Goal: Use online tool/utility: Utilize a website feature to perform a specific function

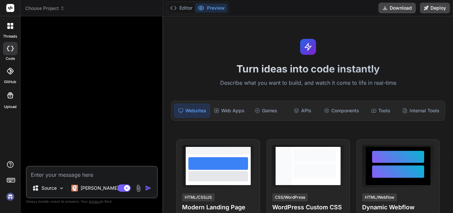
type textarea "x"
click at [105, 174] on textarea at bounding box center [92, 173] width 130 height 12
paste textarea "Loremip DO – Sitamet Cons (Adip Elits → Doeiusmodt) 5. Incididuntutla Etdolor (…"
type textarea "Loremip DO – Sitamet Cons (Adip Elits → Doeiusmodt) 5. Incididuntutla Etdolor (…"
type textarea "x"
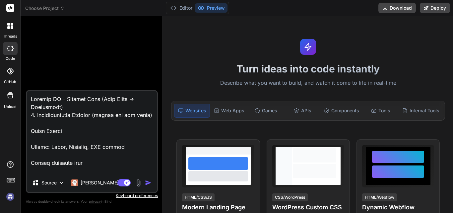
scroll to position [1602, 0]
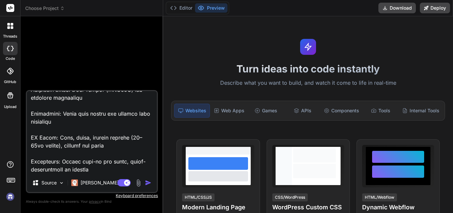
type textarea "Loremip DO – Sitamet Cons (Adip Elits → Doeiusmodt) 5. Incididuntutla Etdolor (…"
click at [146, 185] on img "button" at bounding box center [148, 182] width 7 height 7
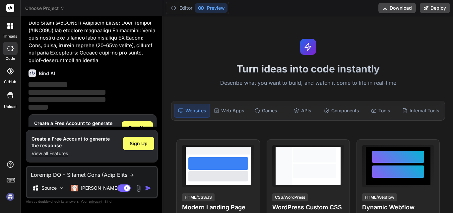
scroll to position [503, 0]
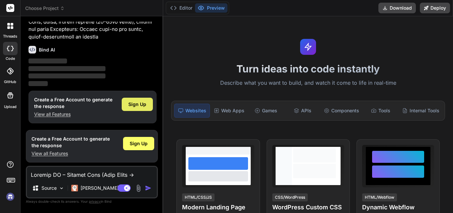
click at [144, 103] on span "Sign Up" at bounding box center [137, 104] width 18 height 7
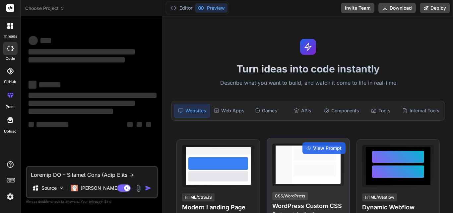
scroll to position [0, 0]
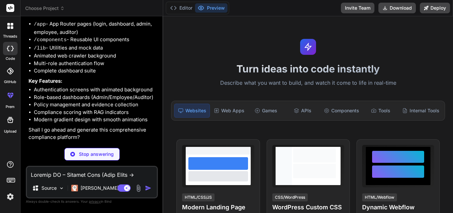
scroll to position [562, 0]
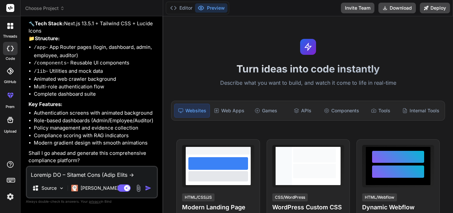
type textarea "x"
click at [66, 175] on textarea at bounding box center [92, 173] width 130 height 12
type textarea "y"
type textarea "x"
type textarea "ye"
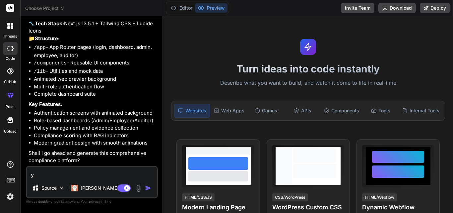
type textarea "x"
type textarea "yes"
type textarea "x"
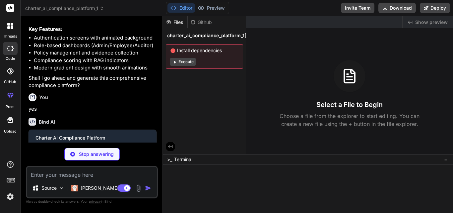
scroll to position [630, 0]
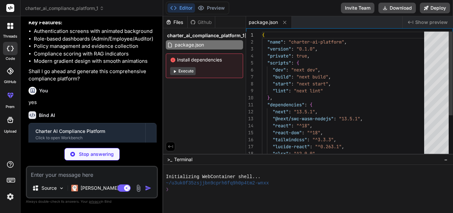
type textarea "x"
type textarea "module.exports = nextConfig"
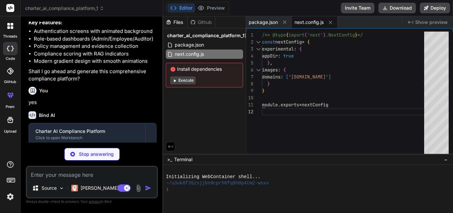
type textarea "x"
type textarea "plugins: [], }"
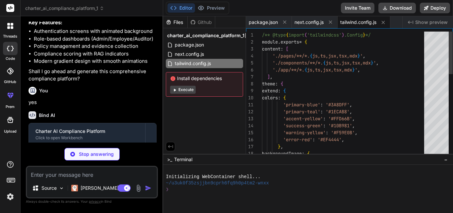
type textarea "x"
type textarea "module.exports = { plugins: { tailwindcss: {}, autoprefixer: {}, }, }"
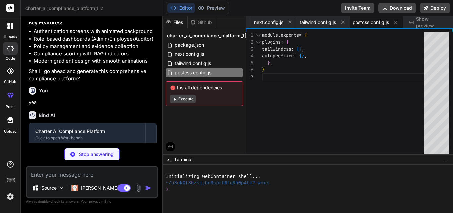
click at [186, 99] on button "Execute" at bounding box center [183, 99] width 26 height 8
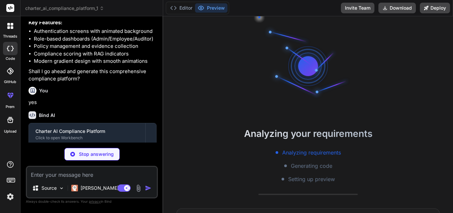
scroll to position [19, 0]
type textarea "x"
type textarea "focus:outline-none focus:ring-2 focus:ring-primary-blue/20 focus:border-primary…"
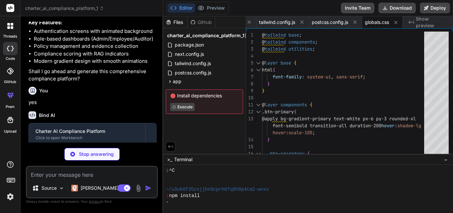
type textarea "x"
type textarea "<body className="bg-gray-50">{children}</body> </html> ) }"
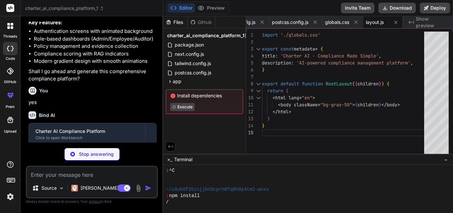
type textarea "x"
type textarea "By signing in, you agree to our Terms of Service and Privacy Policy </p> </div>…"
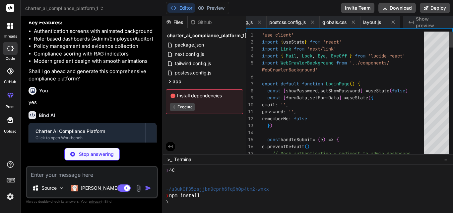
scroll to position [0, 164]
type textarea "x"
type textarea "</Link> </p> </div> </form> </div> </div> </div> ) }"
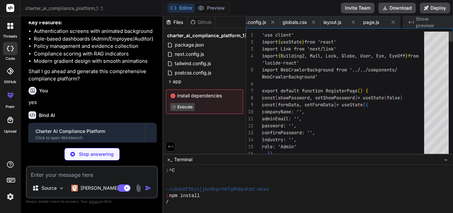
scroll to position [0, 203]
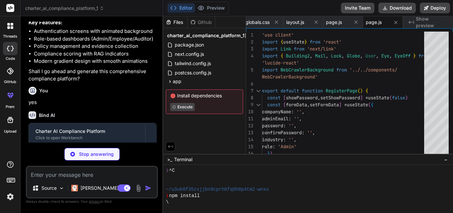
type textarea "x"
type textarea ") }"
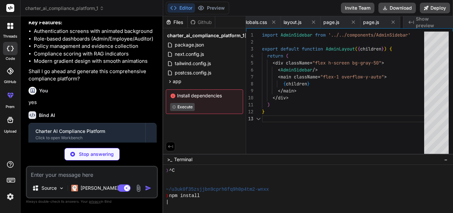
scroll to position [0, 243]
type textarea "x"
type textarea "</div> </div> ))} </div> </div> </div> </div> ) }"
type textarea "x"
type textarea "</button> </div> </form> </div> </div> )} </div> ) }"
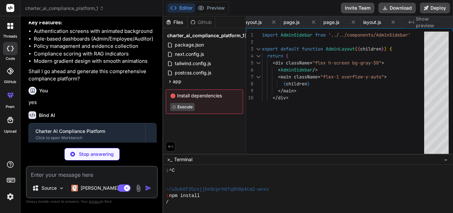
type textarea "x"
type textarea ") }"
type textarea "x"
type textarea "</main> </div> ) }"
type textarea "x"
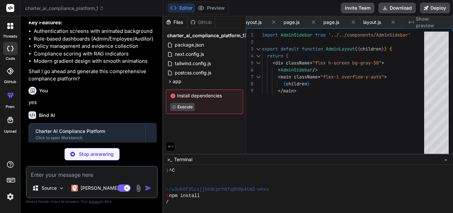
type textarea "}"
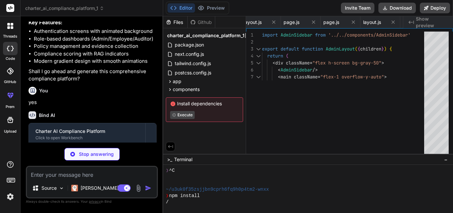
type textarea "x"
type textarea "<LogOut className="h-4 w-4" /> </button> )} </div> </div> </div> </div> ) }"
type textarea "x"
type textarea "</div> </div> ) }"
type textarea "x"
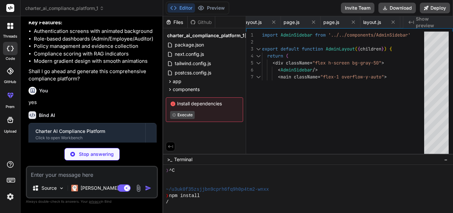
type textarea ") }"
type textarea "x"
type textarea "</div> </div> <h3 className="font-semibold text-gray-900 mb-2">{title}</h3> <p …"
type textarea "x"
type textarea "return ( <div className="w-full overflow-x-auto"> <canvas ref={canvasRef} class…"
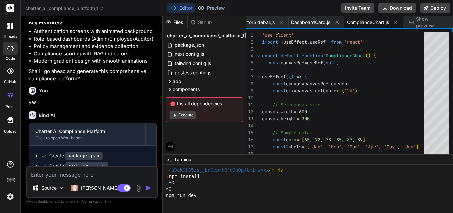
scroll to position [69, 0]
click at [181, 117] on button "Execute" at bounding box center [183, 115] width 26 height 8
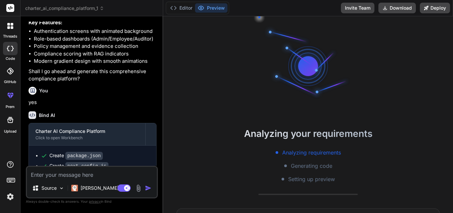
click at [125, 106] on p "yes" at bounding box center [93, 103] width 128 height 8
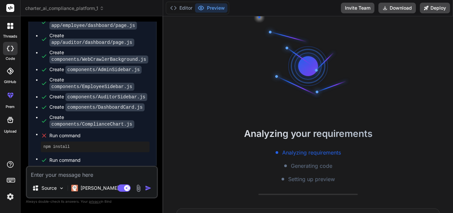
scroll to position [895, 0]
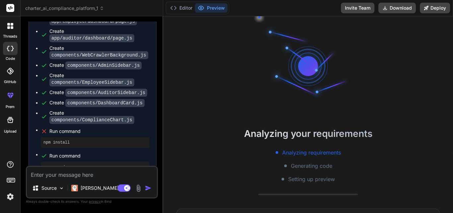
click at [137, 137] on div "npm install" at bounding box center [95, 142] width 109 height 11
click at [134, 151] on div "Run command" at bounding box center [99, 155] width 100 height 9
click at [394, 11] on button "Download" at bounding box center [398, 8] width 38 height 11
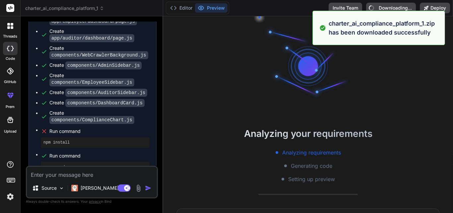
type textarea "x"
click at [236, 102] on div "Analyzing your requirements Analyzing requirements Generating code Setting up p…" at bounding box center [308, 114] width 290 height 196
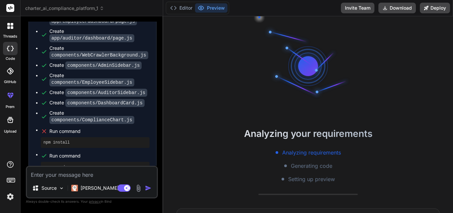
click at [213, 9] on button "Preview" at bounding box center [211, 7] width 33 height 9
click at [189, 9] on button "Editor" at bounding box center [182, 7] width 28 height 9
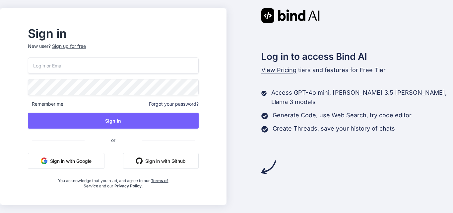
click at [89, 161] on button "Sign in with Google" at bounding box center [66, 161] width 77 height 16
